Goal: Obtain resource: Obtain resource

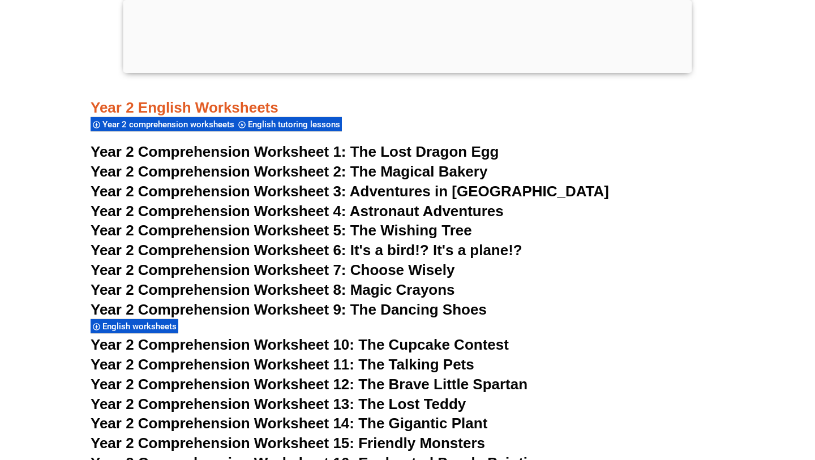
scroll to position [2650, 0]
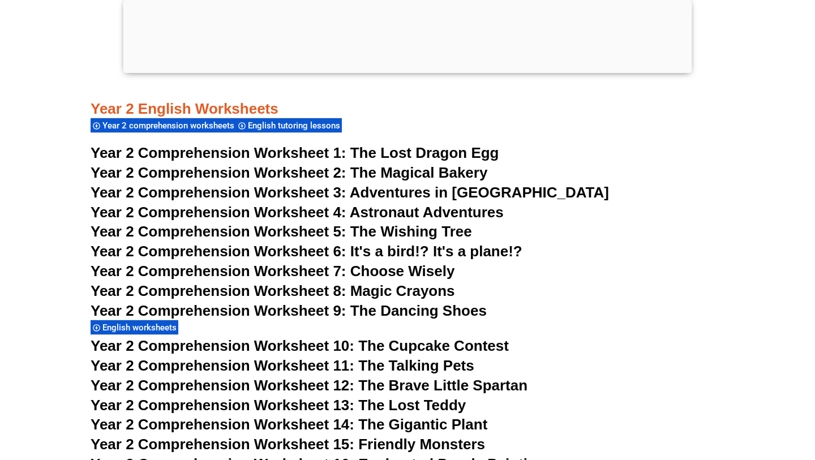
click at [279, 171] on span "Year 2 Comprehension Worksheet 2:" at bounding box center [219, 172] width 256 height 17
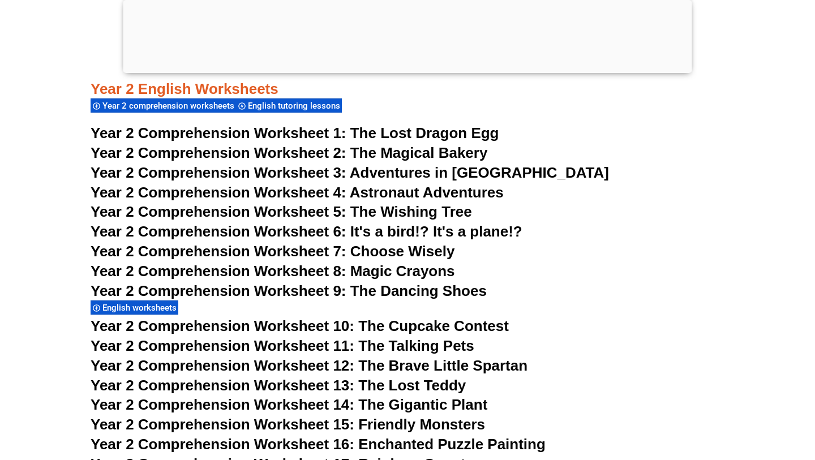
scroll to position [2724, 0]
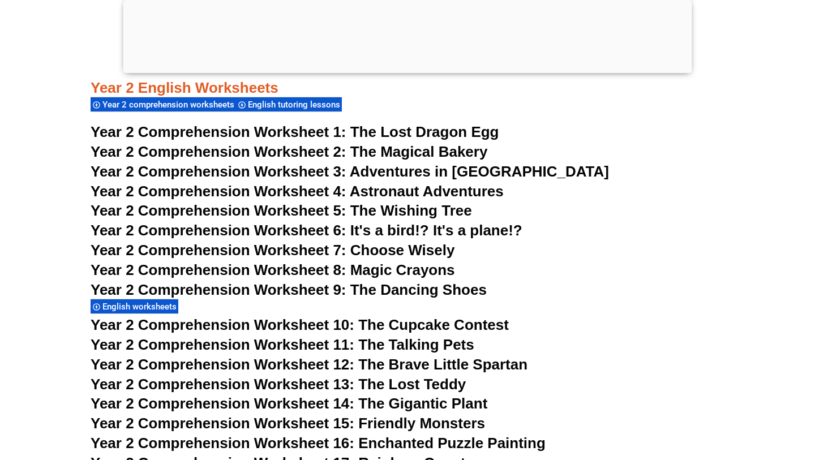
click at [272, 104] on span "English tutoring lessons" at bounding box center [296, 105] width 96 height 10
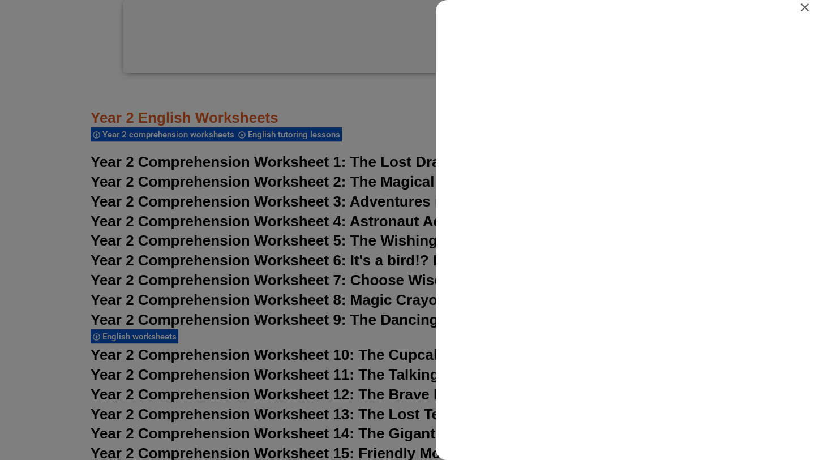
scroll to position [0, 0]
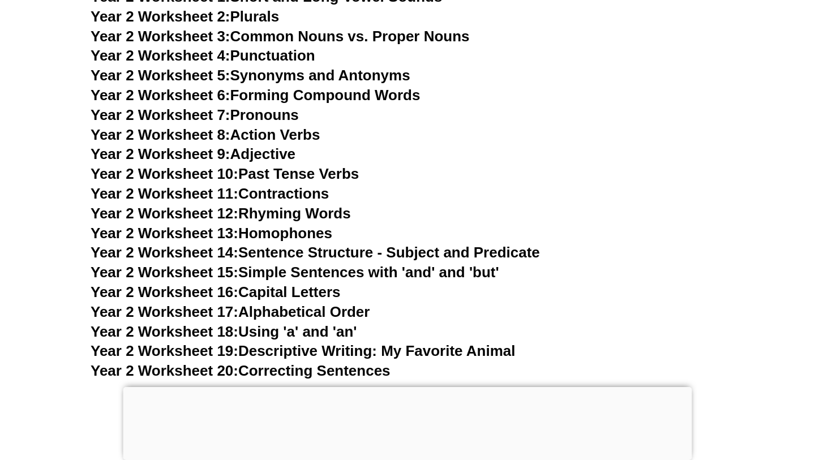
scroll to position [3215, 0]
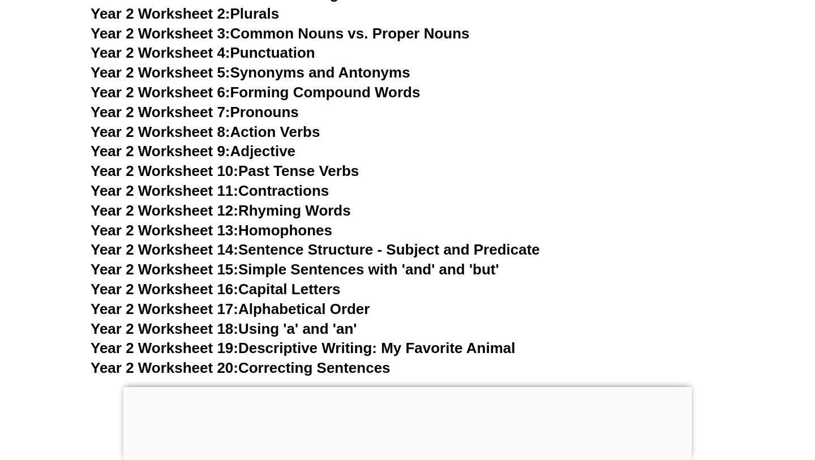
click at [283, 268] on link "Year 2 Worksheet 15: Simple Sentences with 'and' and 'but'" at bounding box center [295, 269] width 408 height 17
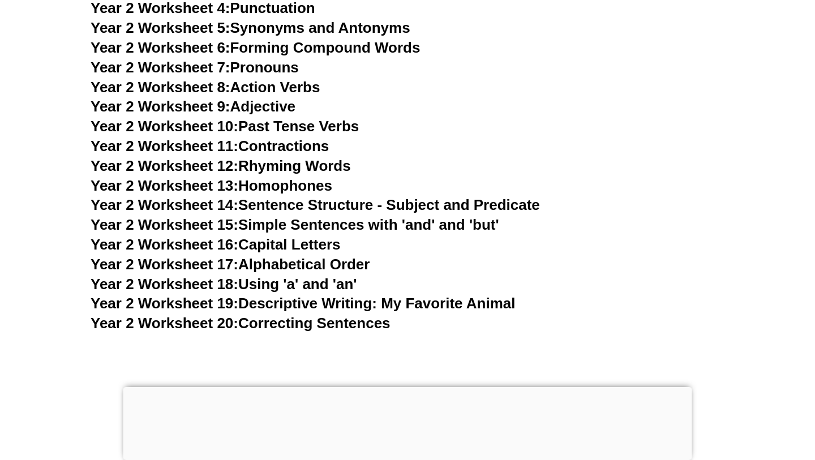
scroll to position [3260, 0]
click at [335, 301] on link "Year 2 Worksheet 19: Descriptive Writing: My Favorite Animal" at bounding box center [303, 302] width 424 height 17
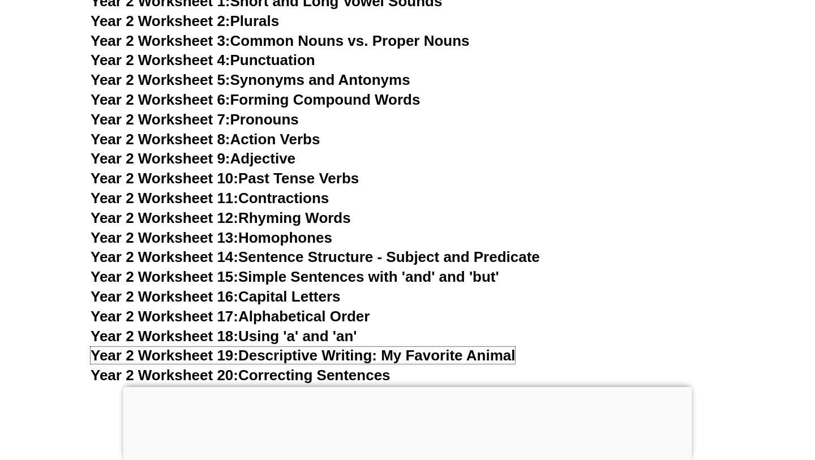
scroll to position [3206, 0]
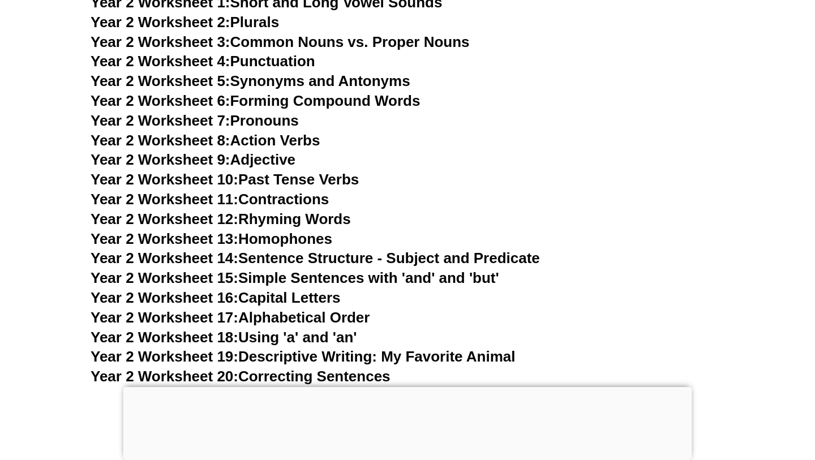
click at [273, 162] on link "Year 2 Worksheet 9: Adjective" at bounding box center [193, 159] width 205 height 17
